Goal: Information Seeking & Learning: Learn about a topic

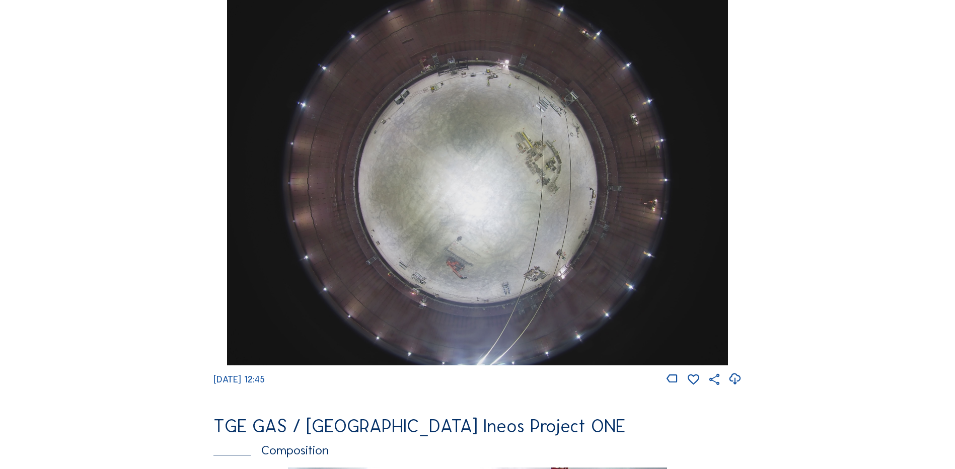
scroll to position [906, 0]
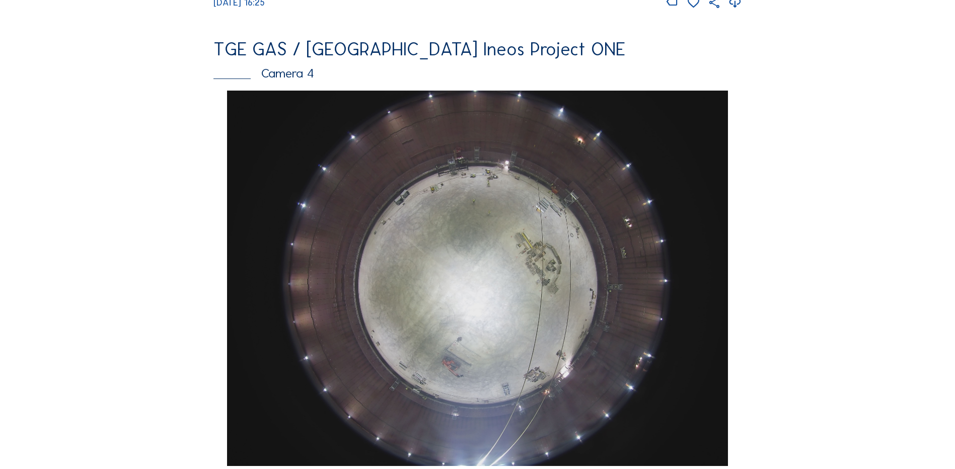
scroll to position [906, 0]
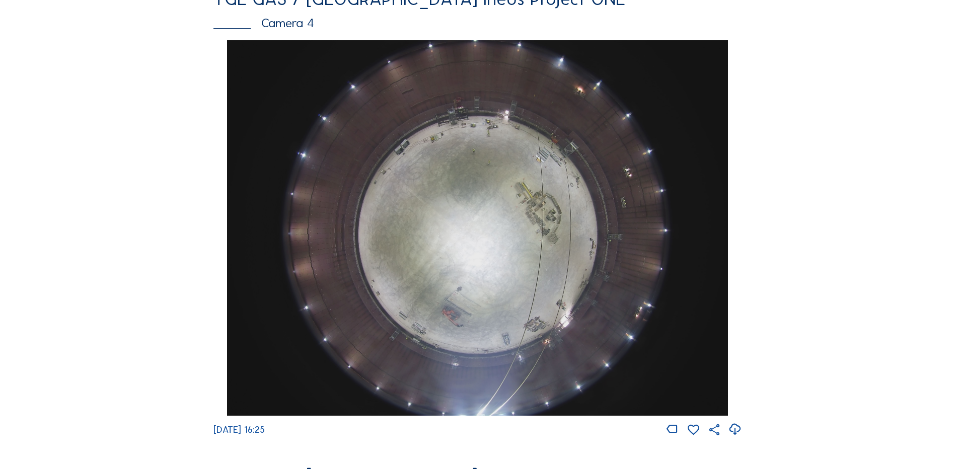
click at [482, 230] on img at bounding box center [477, 227] width 500 height 375
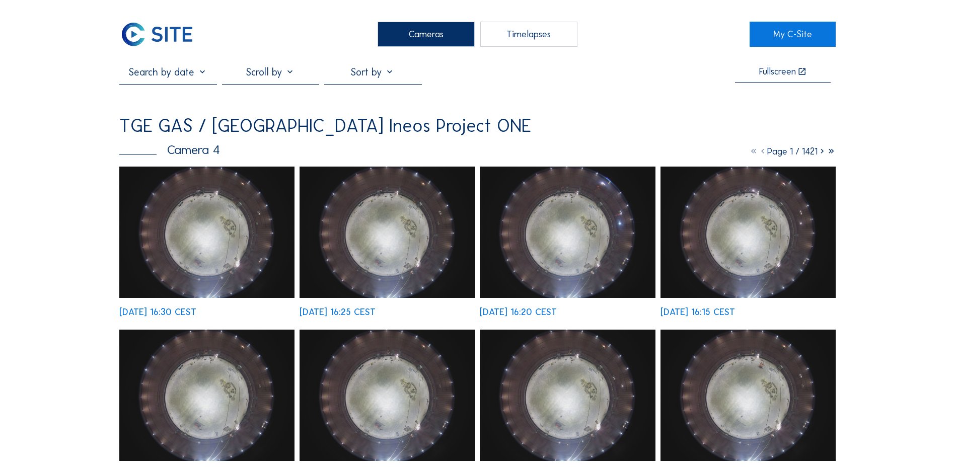
click at [195, 207] on img at bounding box center [206, 232] width 175 height 131
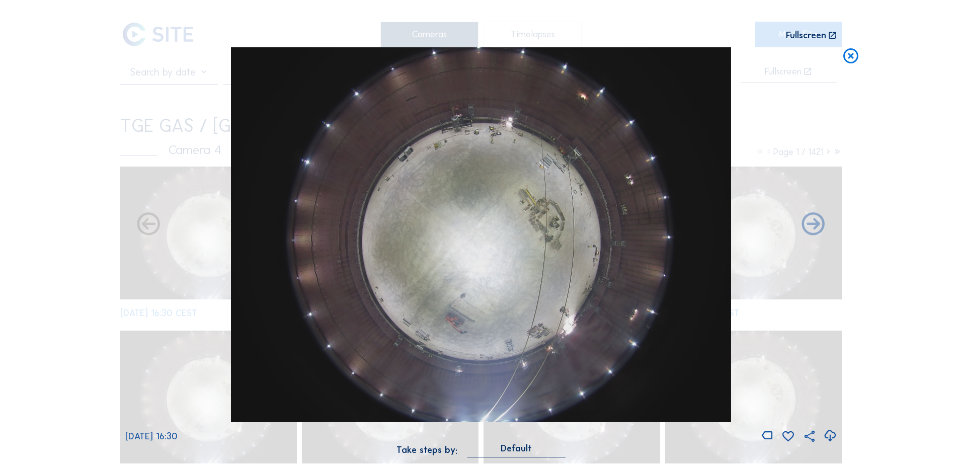
click at [830, 436] on icon at bounding box center [830, 436] width 14 height 17
drag, startPoint x: 104, startPoint y: 240, endPoint x: 186, endPoint y: 231, distance: 83.0
click at [104, 240] on div "Scroll to travel through time | Press 'Alt' Button + Scroll to Zoom | Click and…" at bounding box center [481, 234] width 962 height 469
click at [852, 59] on icon at bounding box center [851, 56] width 18 height 19
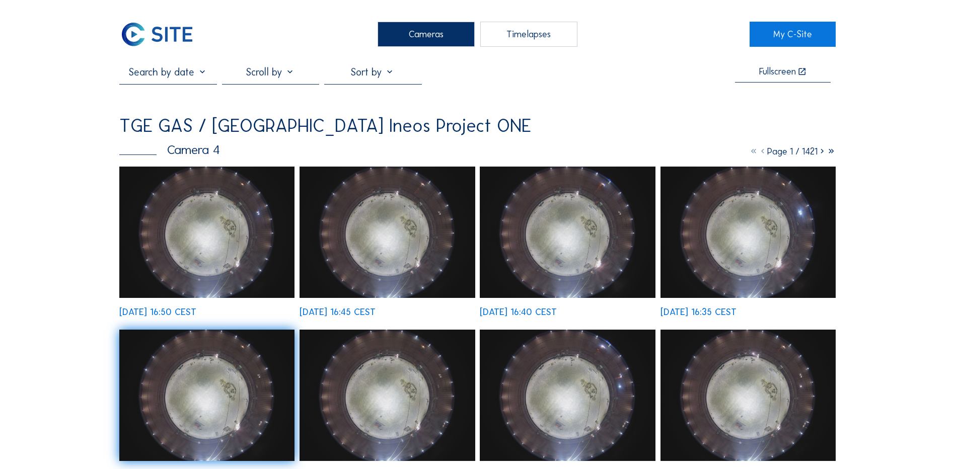
click at [432, 37] on div "Cameras" at bounding box center [425, 34] width 97 height 25
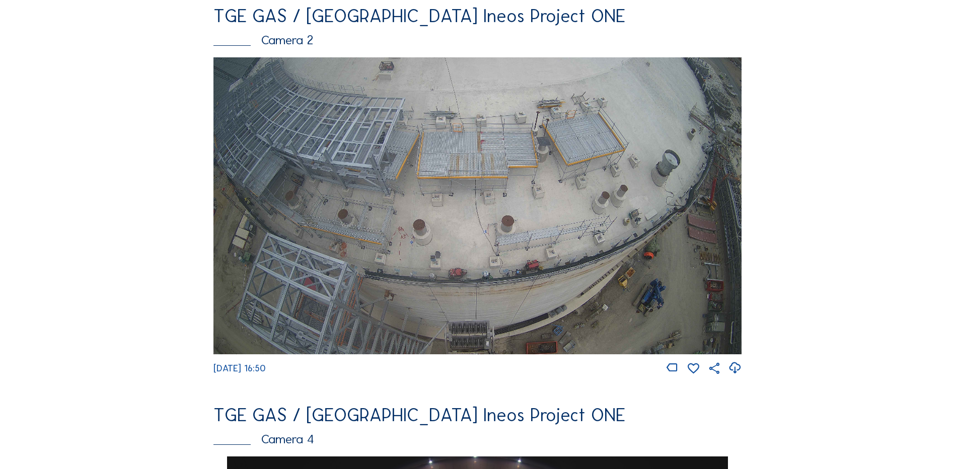
scroll to position [503, 0]
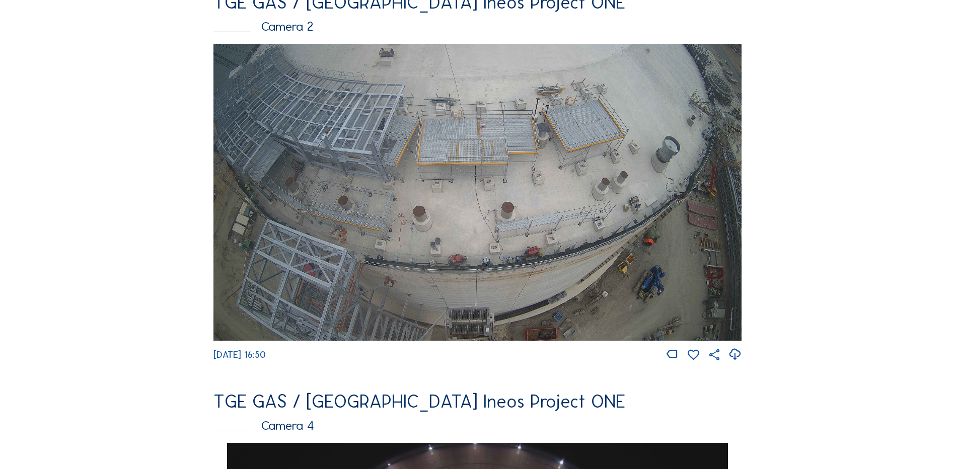
click at [736, 359] on icon at bounding box center [735, 354] width 14 height 17
click at [149, 180] on div "Feed Photo Show Map Search Fullscreen TGE GAS / Antwerpen Ineos Project ONE Cam…" at bounding box center [477, 440] width 716 height 1754
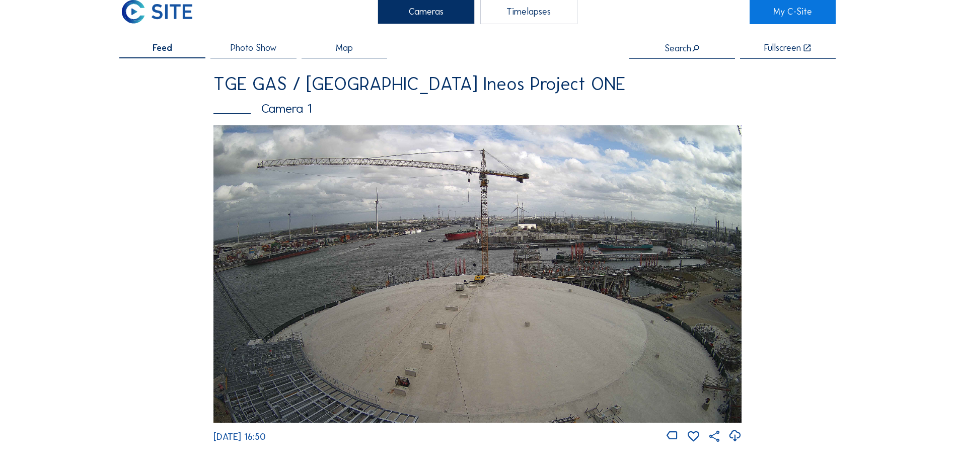
scroll to position [0, 0]
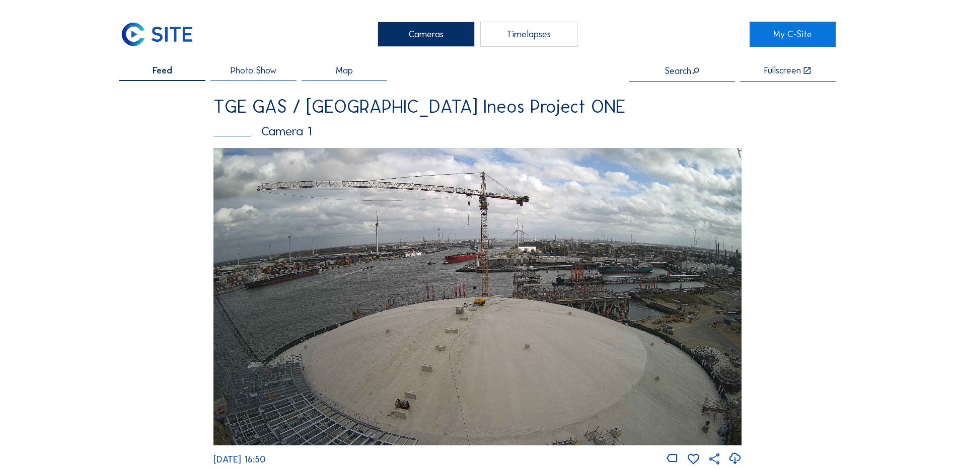
click at [422, 31] on div "Cameras" at bounding box center [425, 34] width 97 height 25
